Goal: Navigation & Orientation: Understand site structure

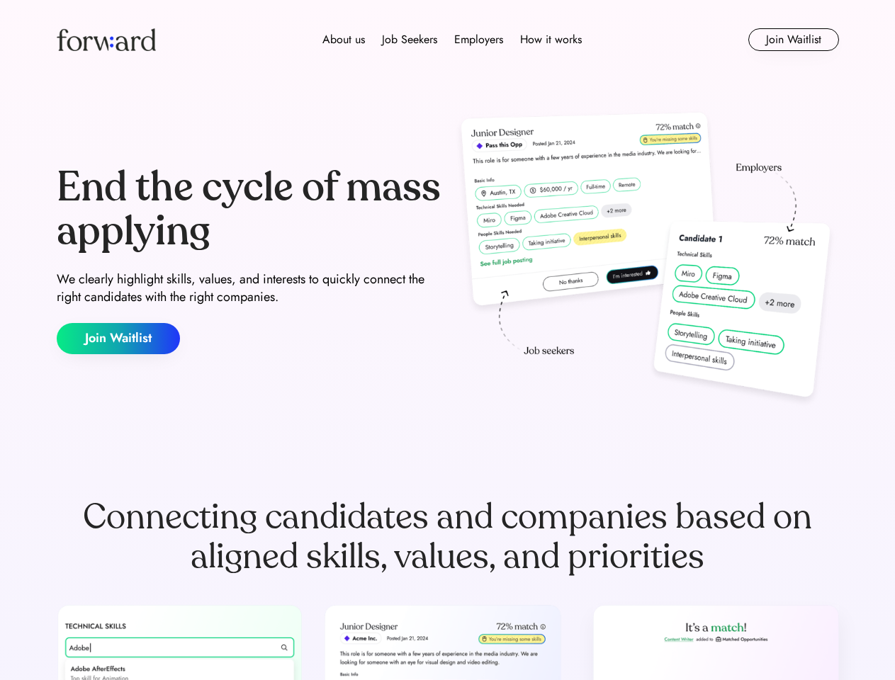
click at [447, 340] on div "End the cycle of mass applying We clearly highlight skills, values, and interes…" at bounding box center [448, 260] width 782 height 305
click at [448, 40] on div "About us Job Seekers Employers How it works" at bounding box center [452, 39] width 558 height 17
click at [106, 40] on img at bounding box center [106, 39] width 99 height 23
click at [452, 40] on div "About us Job Seekers Employers How it works" at bounding box center [452, 39] width 558 height 17
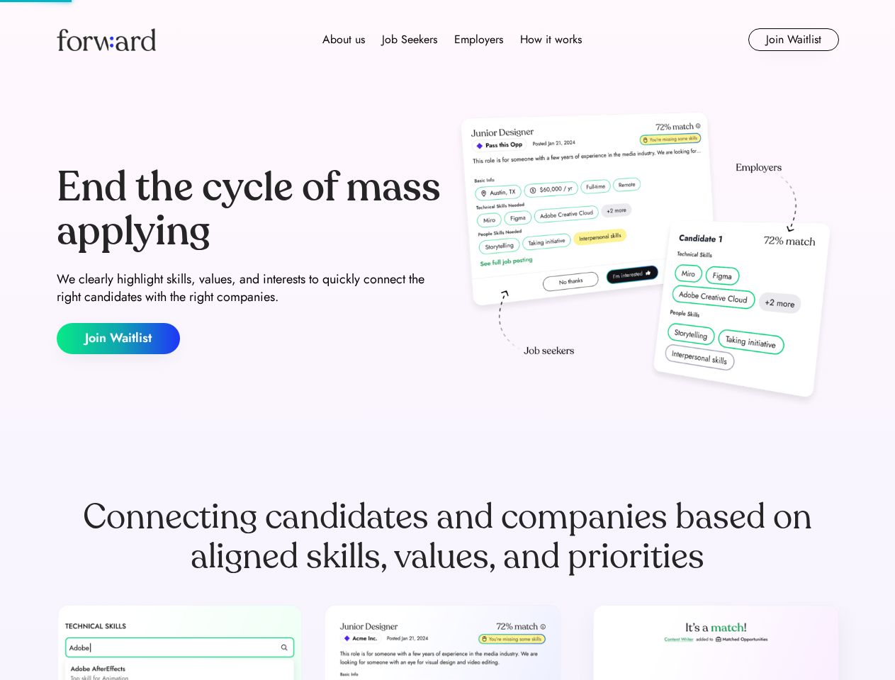
click at [344, 40] on div "About us" at bounding box center [343, 39] width 43 height 17
click at [410, 40] on div "Job Seekers" at bounding box center [409, 39] width 55 height 17
click at [478, 40] on div "Employers" at bounding box center [478, 39] width 49 height 17
click at [550, 40] on div "How it works" at bounding box center [551, 39] width 62 height 17
click at [793, 40] on button "Join Waitlist" at bounding box center [793, 39] width 91 height 23
